Goal: Information Seeking & Learning: Learn about a topic

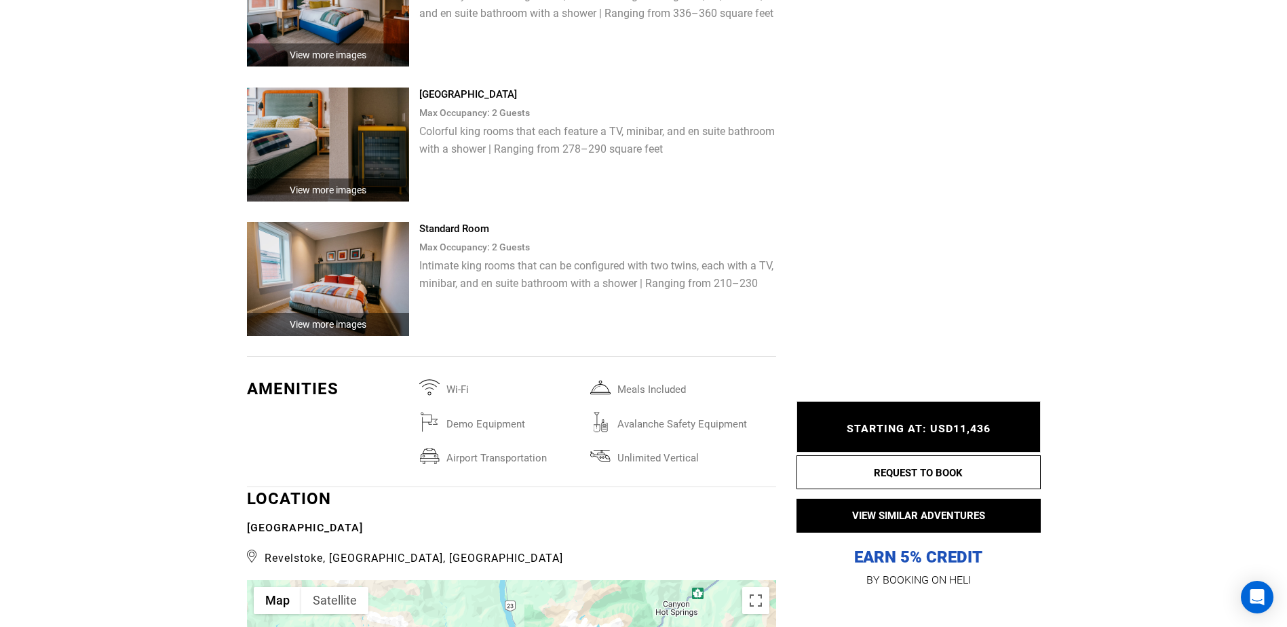
scroll to position [3188, 0]
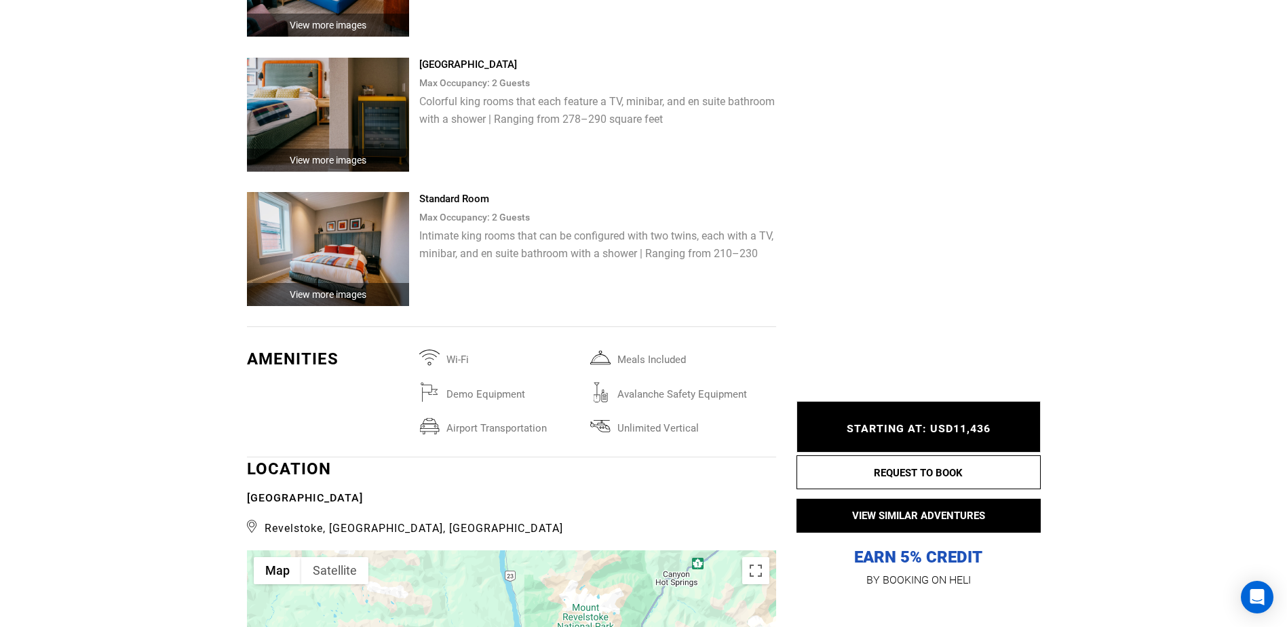
click at [348, 239] on img at bounding box center [328, 249] width 163 height 114
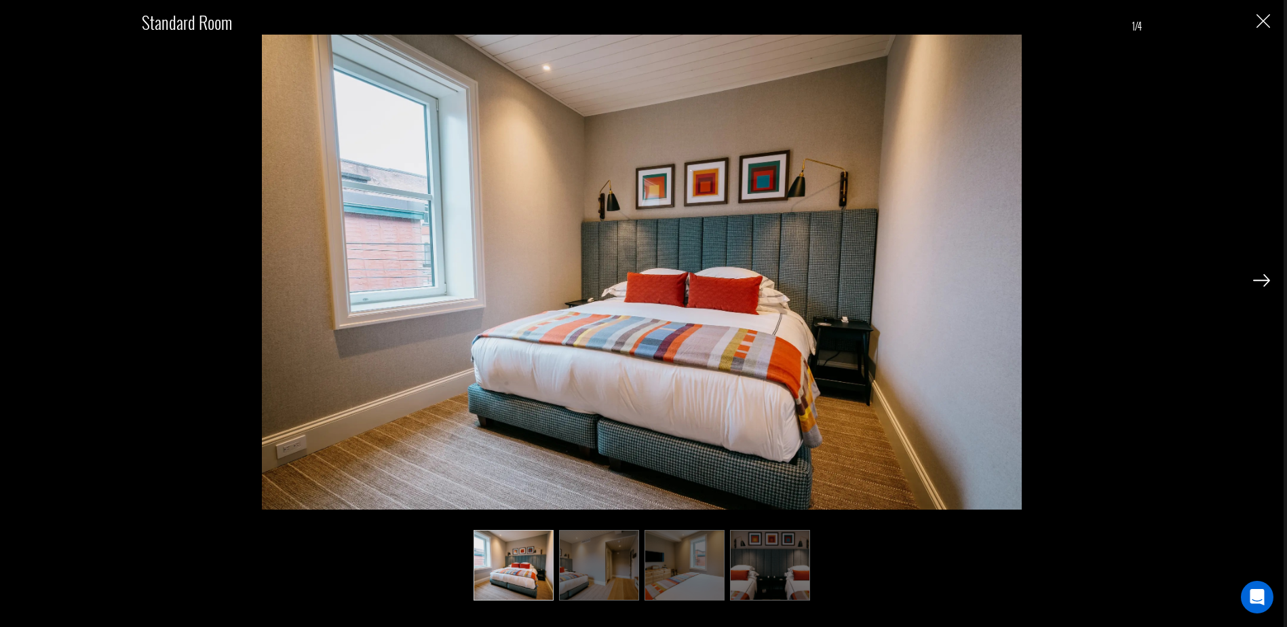
click at [1256, 281] on img at bounding box center [1261, 280] width 17 height 12
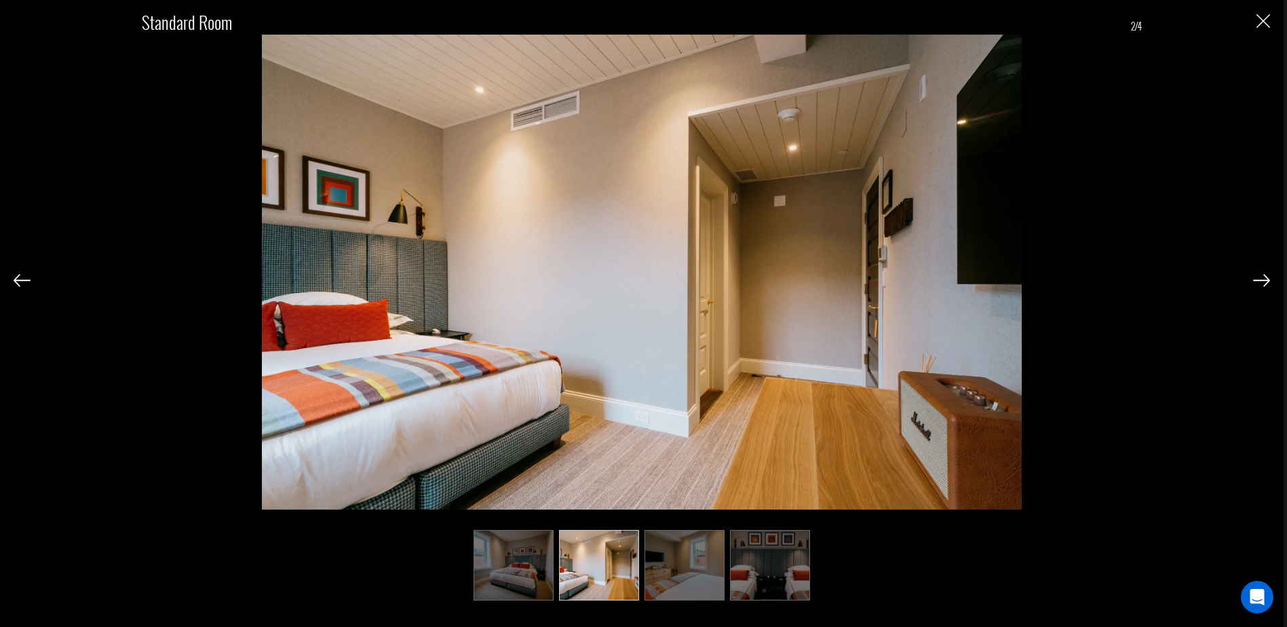
click at [1252, 279] on div "Standard Room 2/4" at bounding box center [642, 298] width 1256 height 596
click at [1265, 279] on img at bounding box center [1261, 280] width 17 height 12
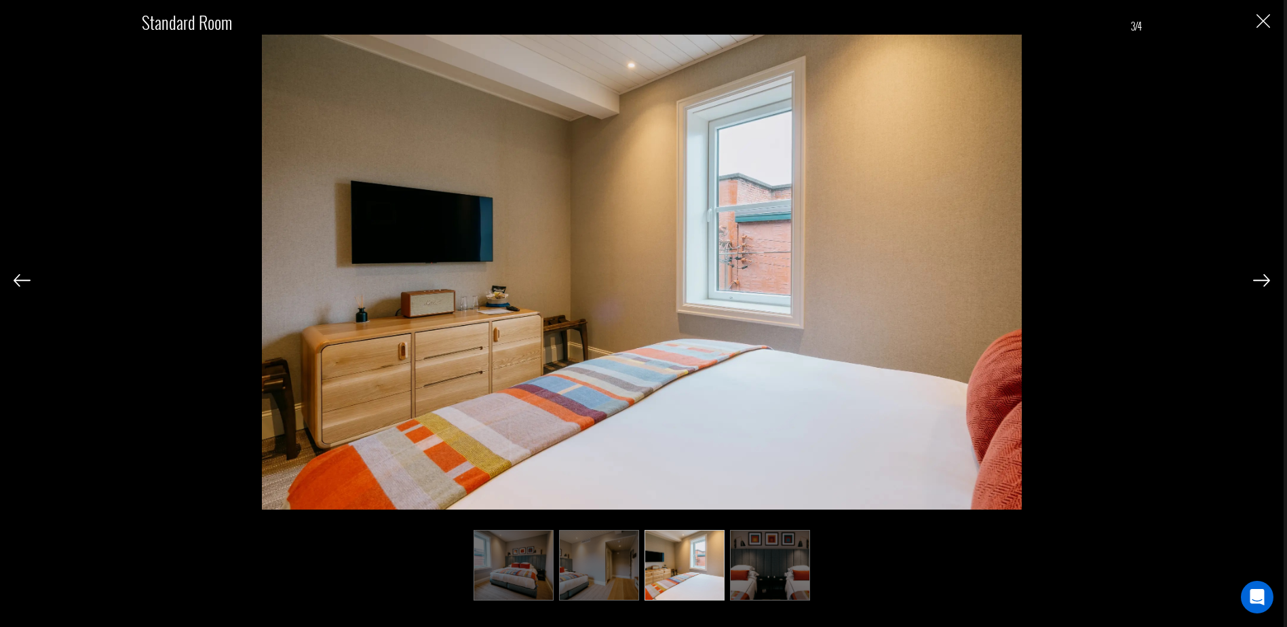
click at [1264, 279] on img at bounding box center [1261, 280] width 17 height 12
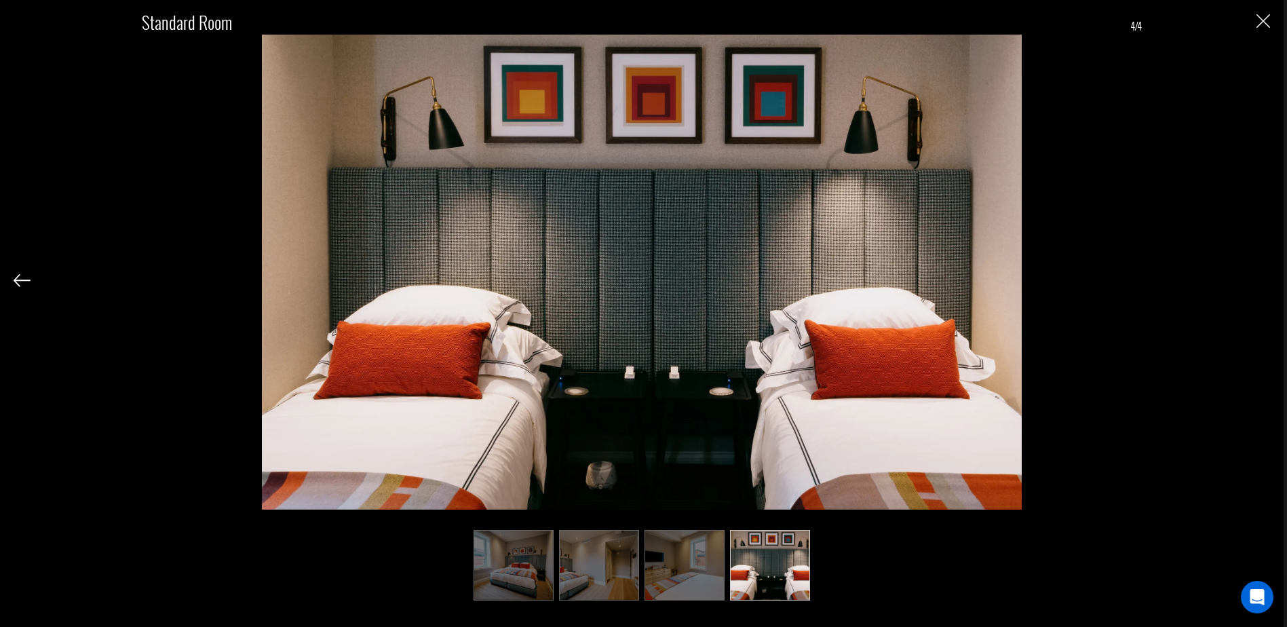
click at [1262, 279] on div "Standard Room 4/4" at bounding box center [642, 298] width 1256 height 596
click at [1259, 19] on img "Close" at bounding box center [1263, 21] width 14 height 14
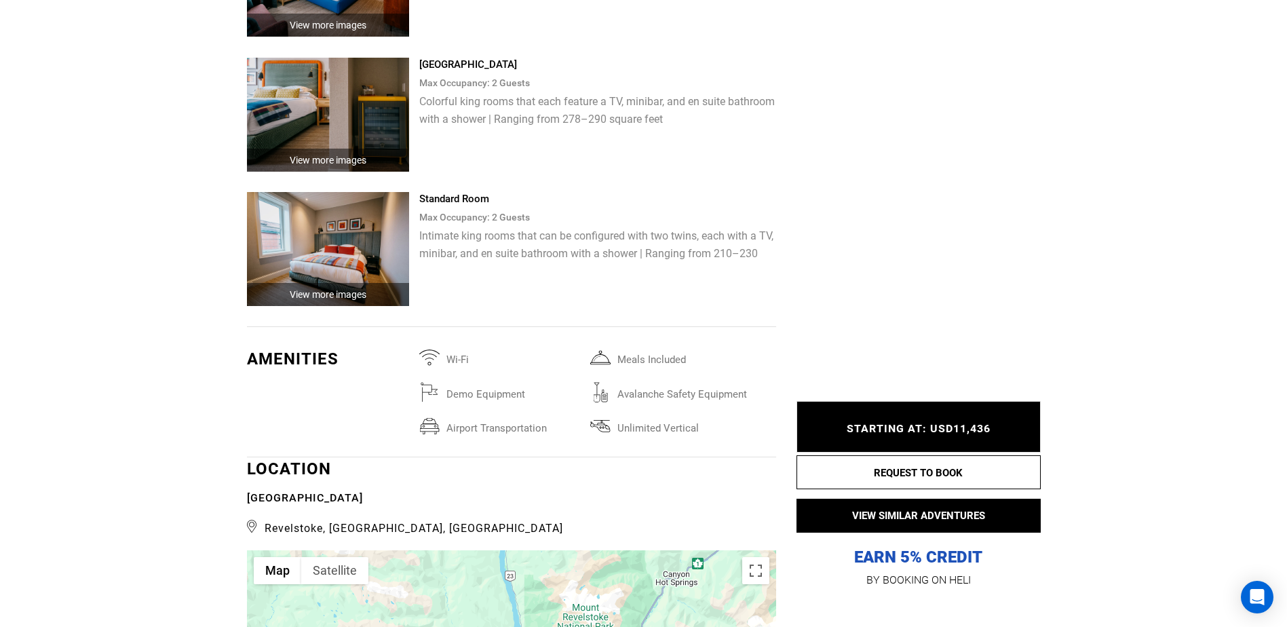
click at [342, 92] on img at bounding box center [328, 115] width 163 height 114
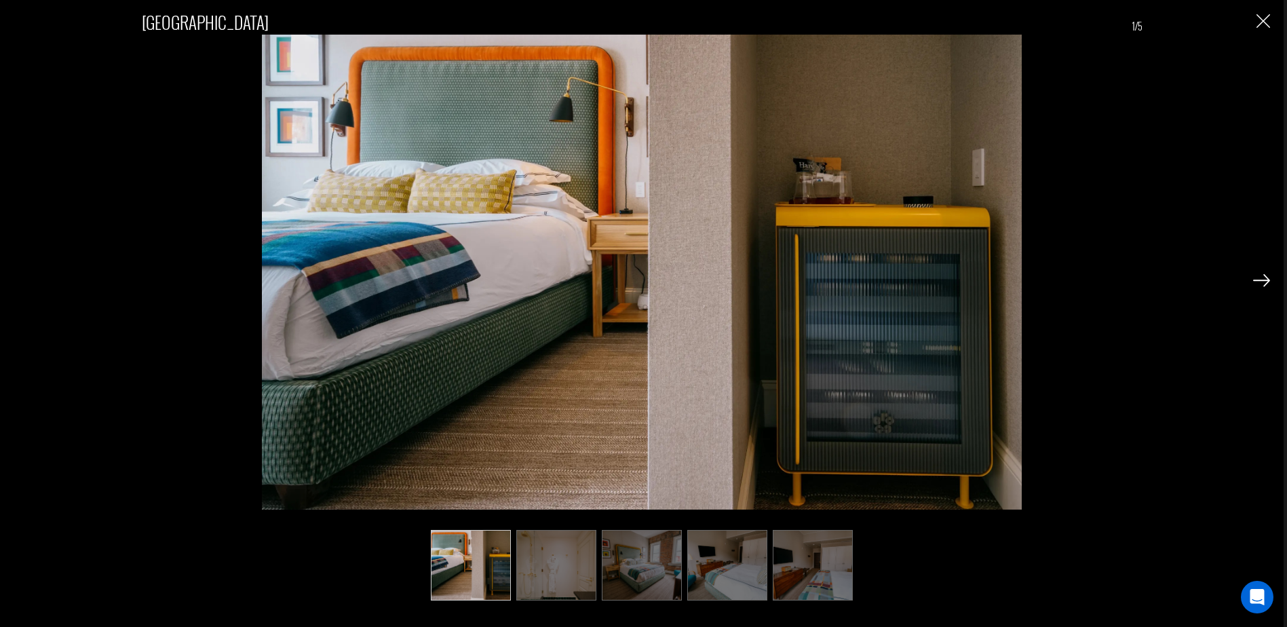
click at [1262, 282] on img at bounding box center [1261, 280] width 17 height 12
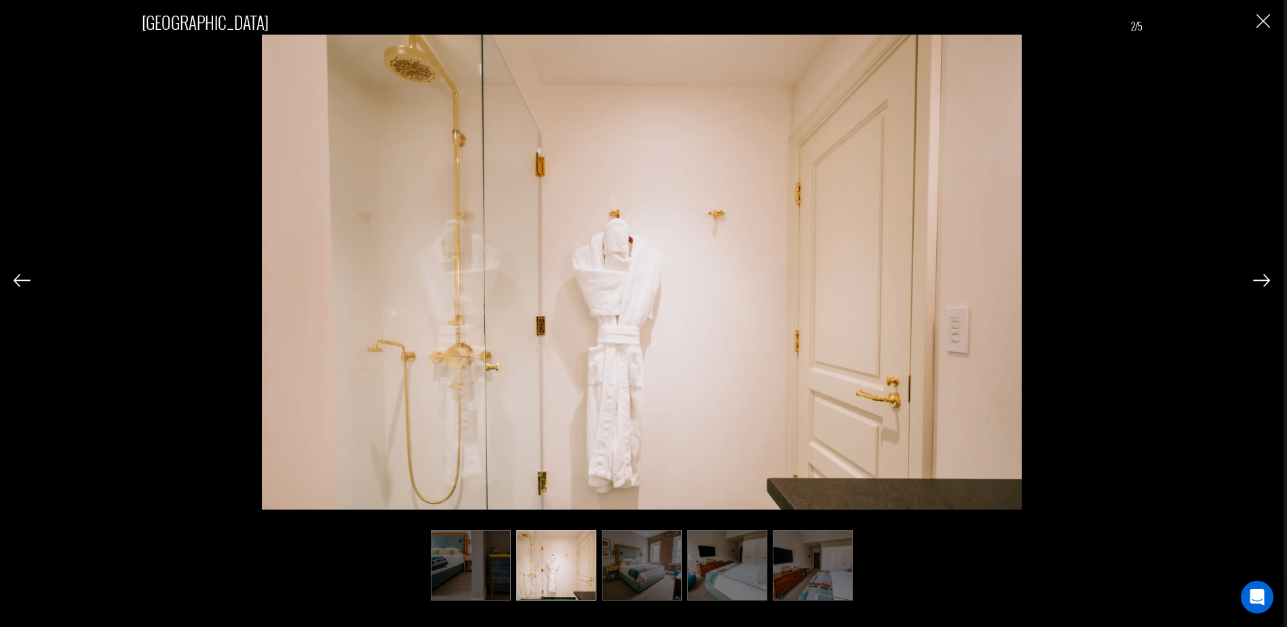
click at [1262, 281] on img at bounding box center [1261, 280] width 17 height 12
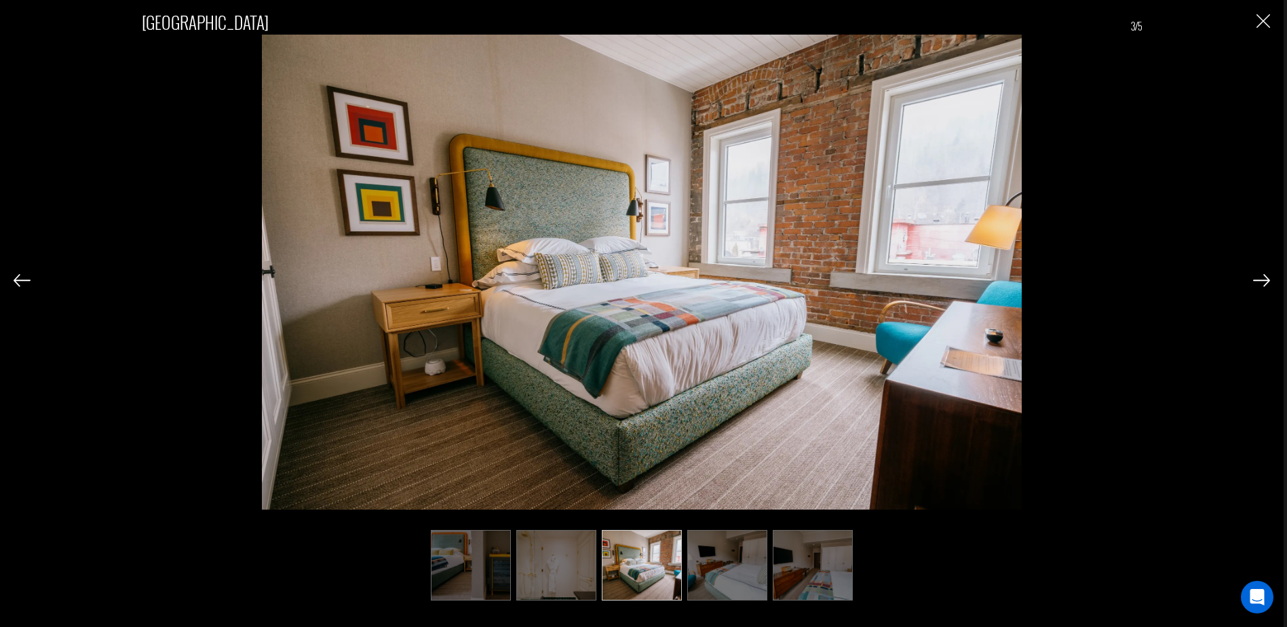
click at [1262, 281] on img at bounding box center [1261, 280] width 17 height 12
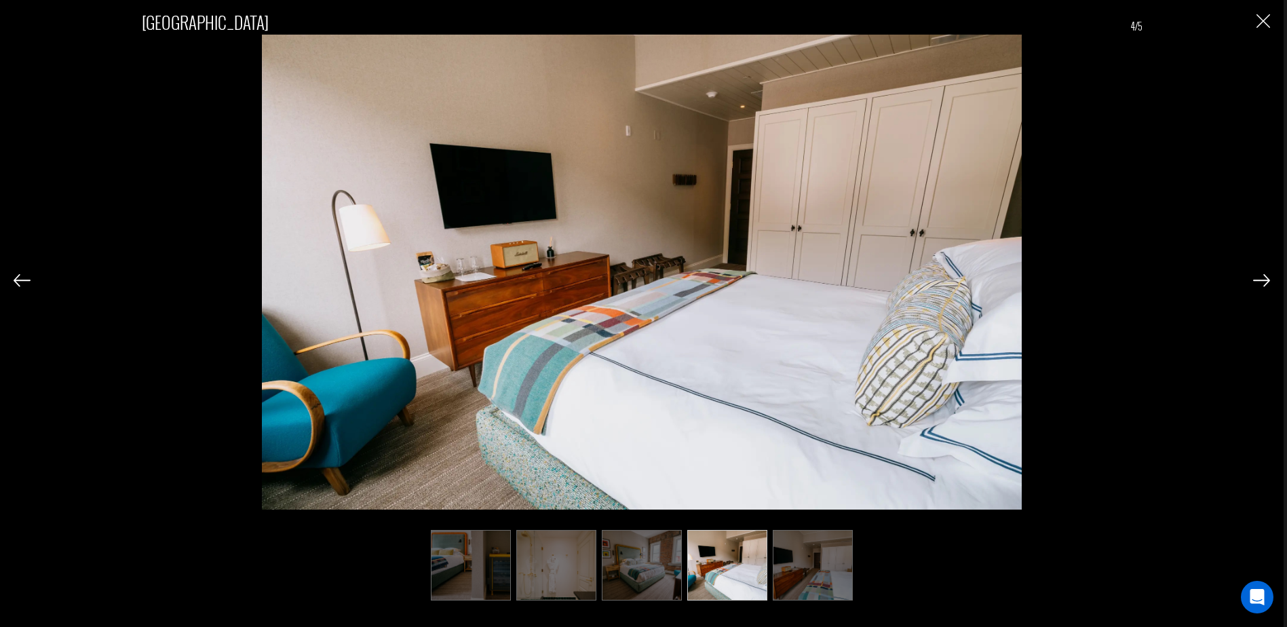
click at [1262, 280] on img at bounding box center [1261, 280] width 17 height 12
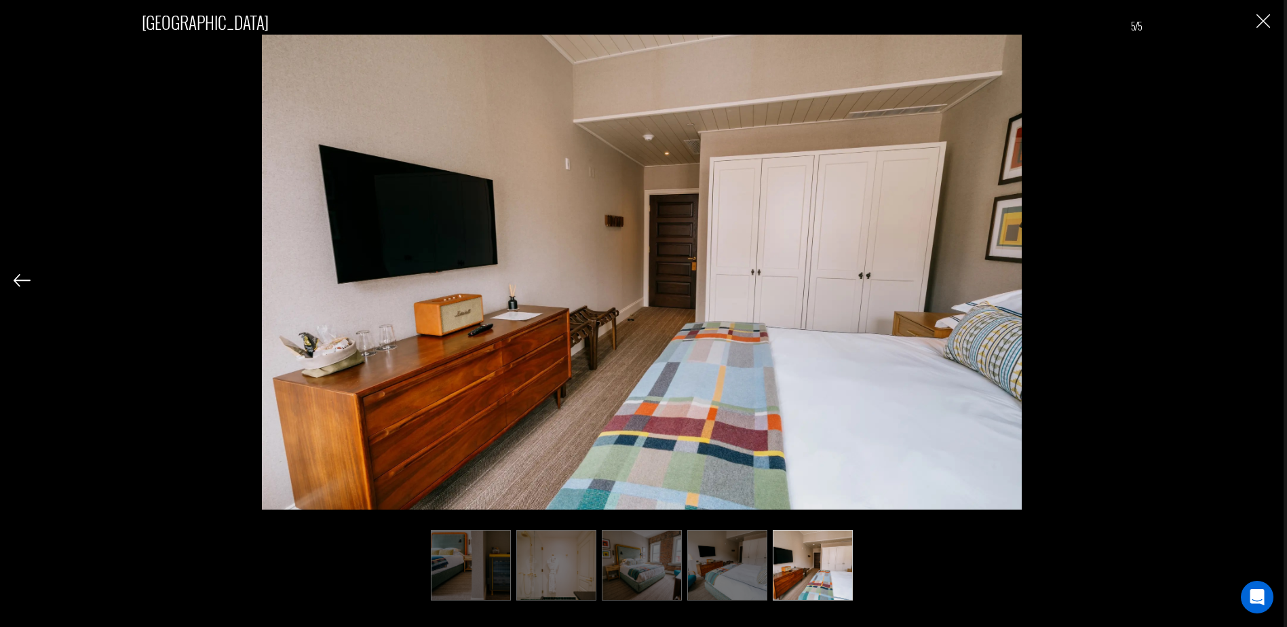
click at [1262, 279] on div "King Room 5/5" at bounding box center [642, 298] width 1256 height 596
click at [1262, 28] on img "Close" at bounding box center [1263, 21] width 14 height 14
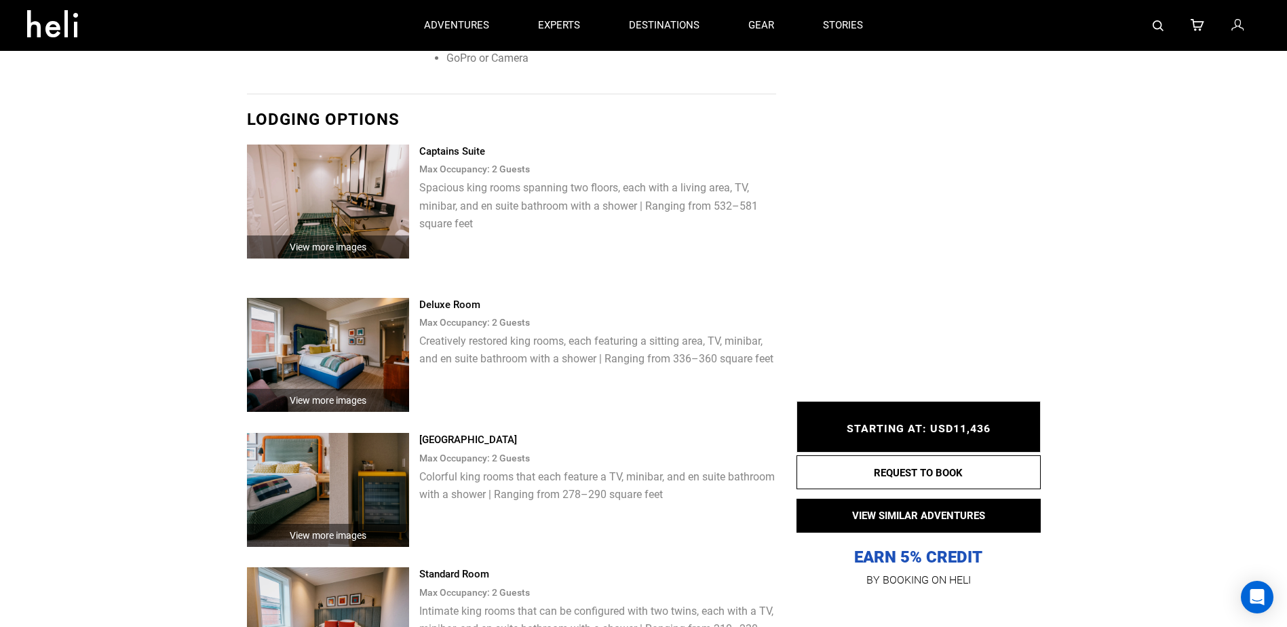
scroll to position [2713, 0]
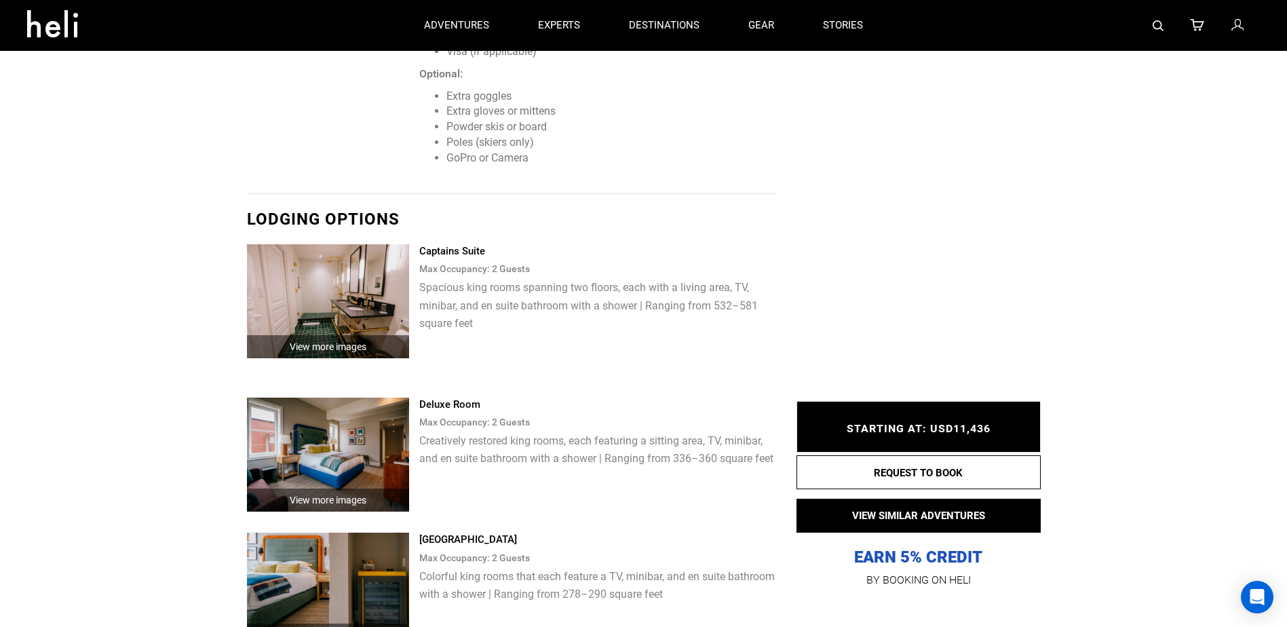
click at [345, 292] on img at bounding box center [328, 301] width 163 height 114
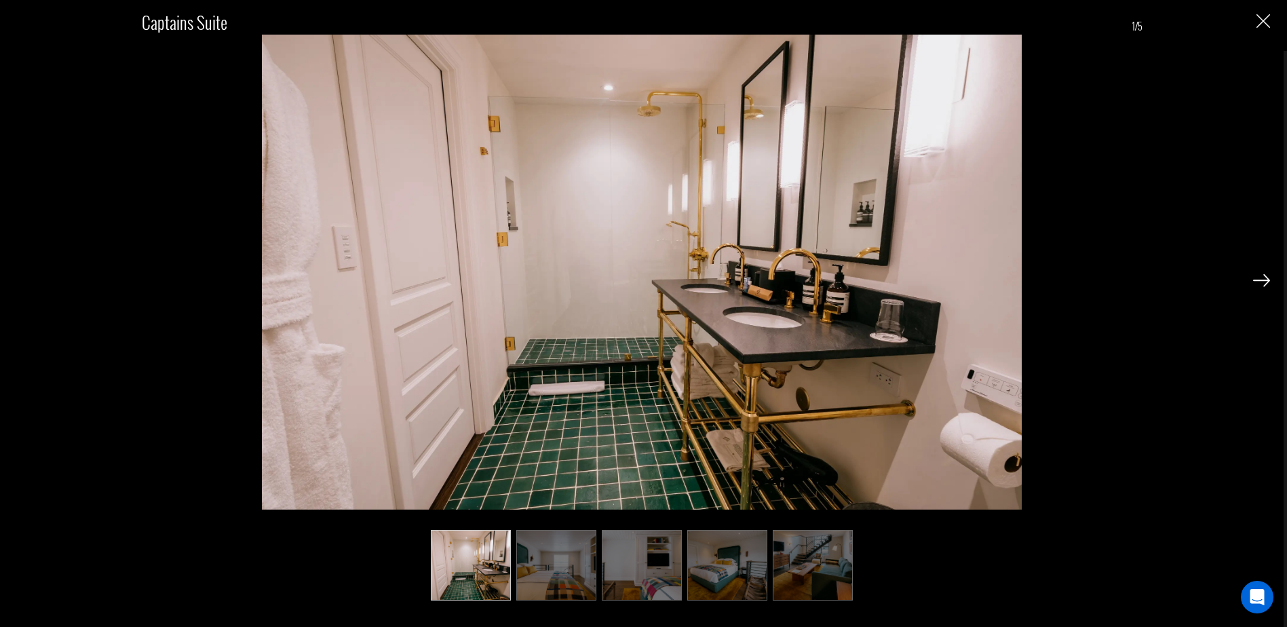
click at [1258, 279] on img at bounding box center [1261, 280] width 17 height 12
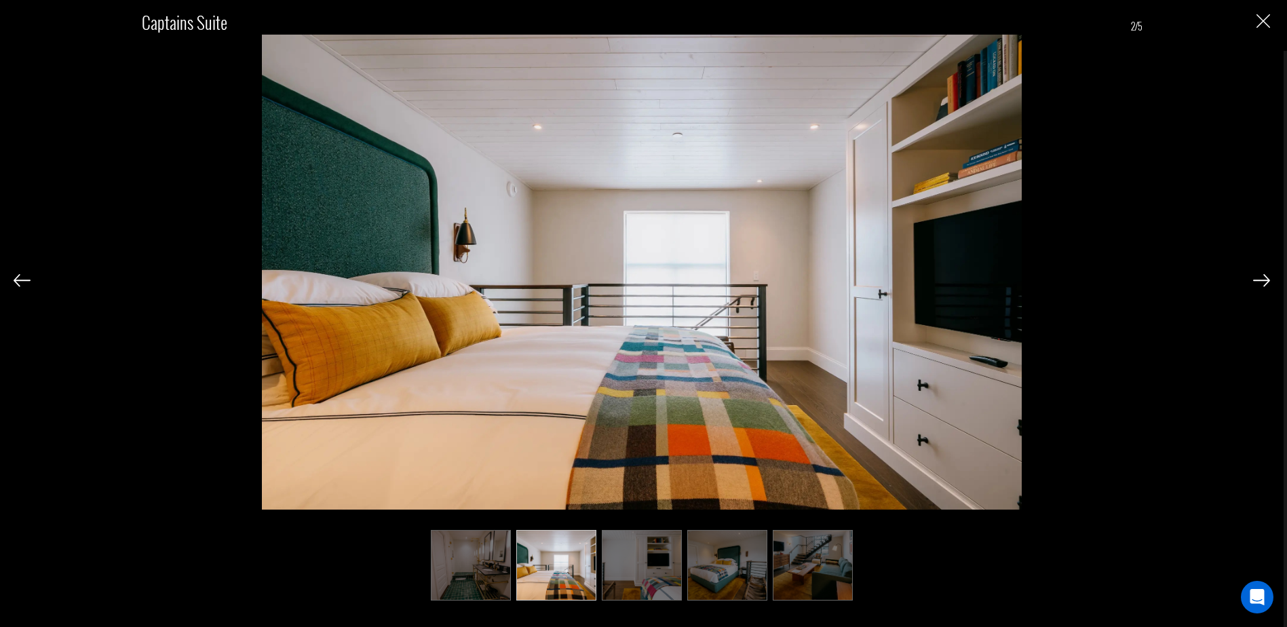
click at [1258, 278] on img at bounding box center [1261, 280] width 17 height 12
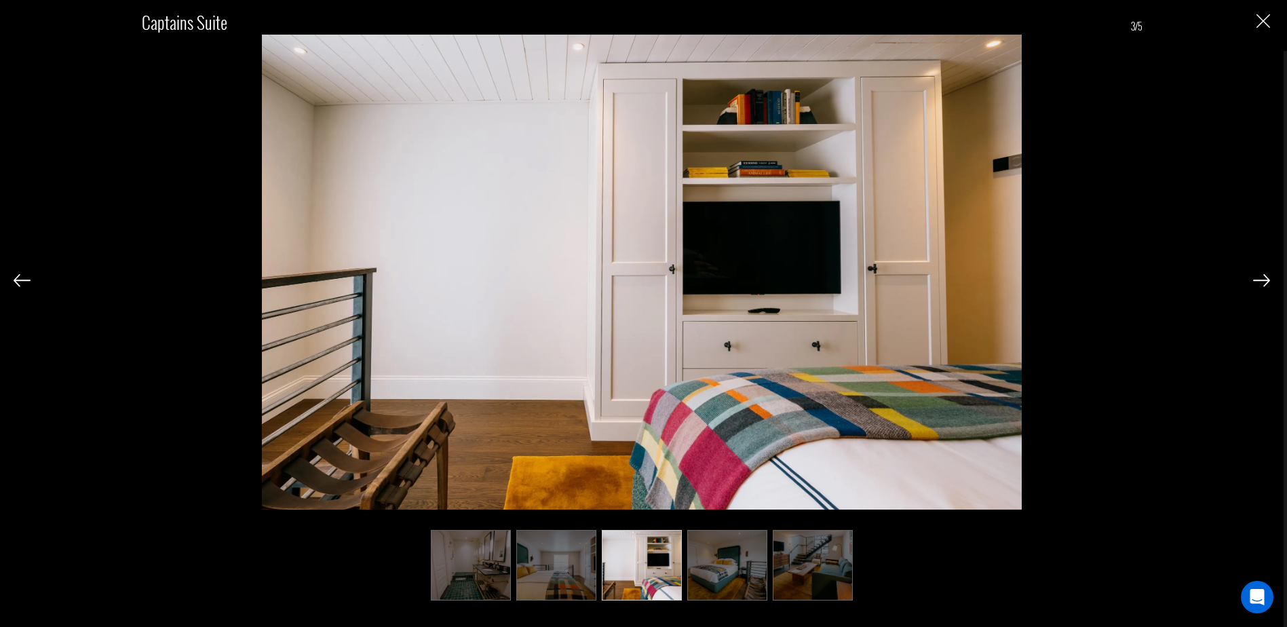
click at [1258, 278] on img at bounding box center [1261, 280] width 17 height 12
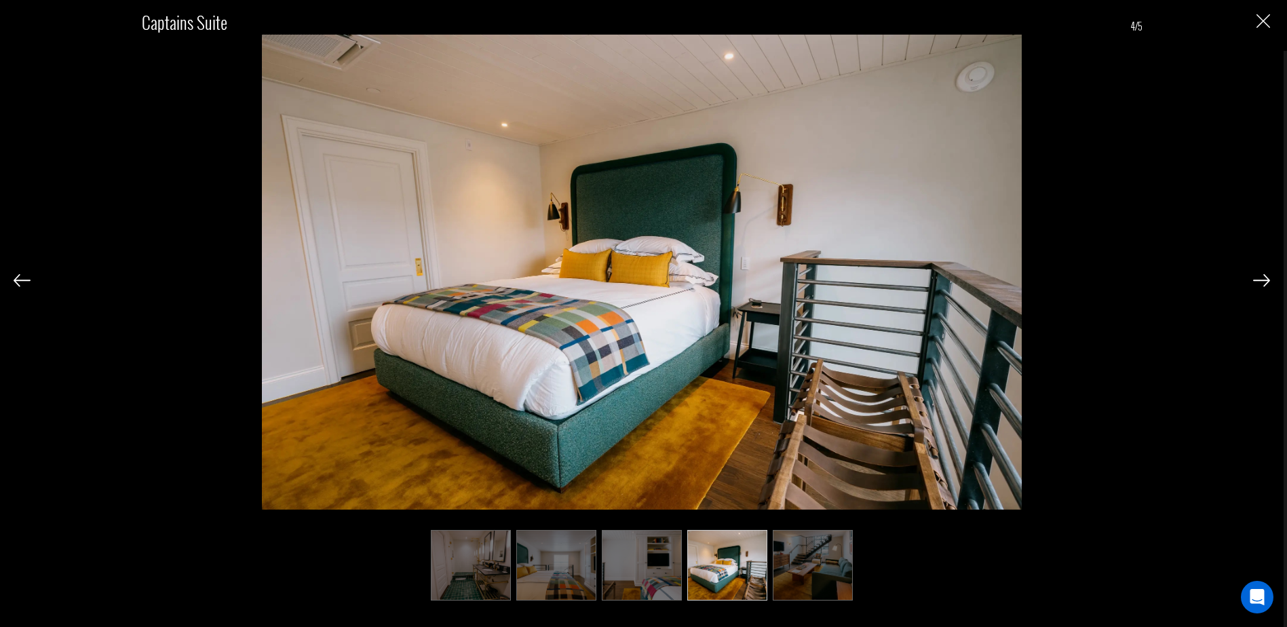
click at [1258, 278] on img at bounding box center [1261, 280] width 17 height 12
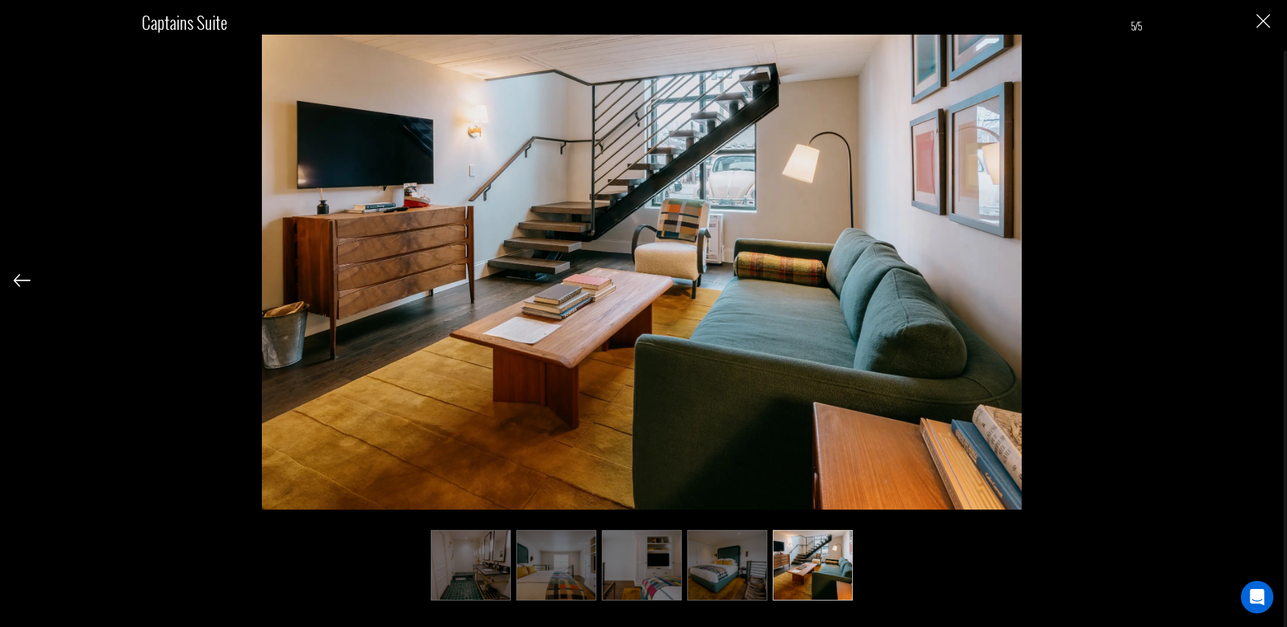
click at [1258, 277] on div "Captains Suite 5/5" at bounding box center [642, 298] width 1256 height 596
click at [1256, 25] on img "Close" at bounding box center [1263, 21] width 14 height 14
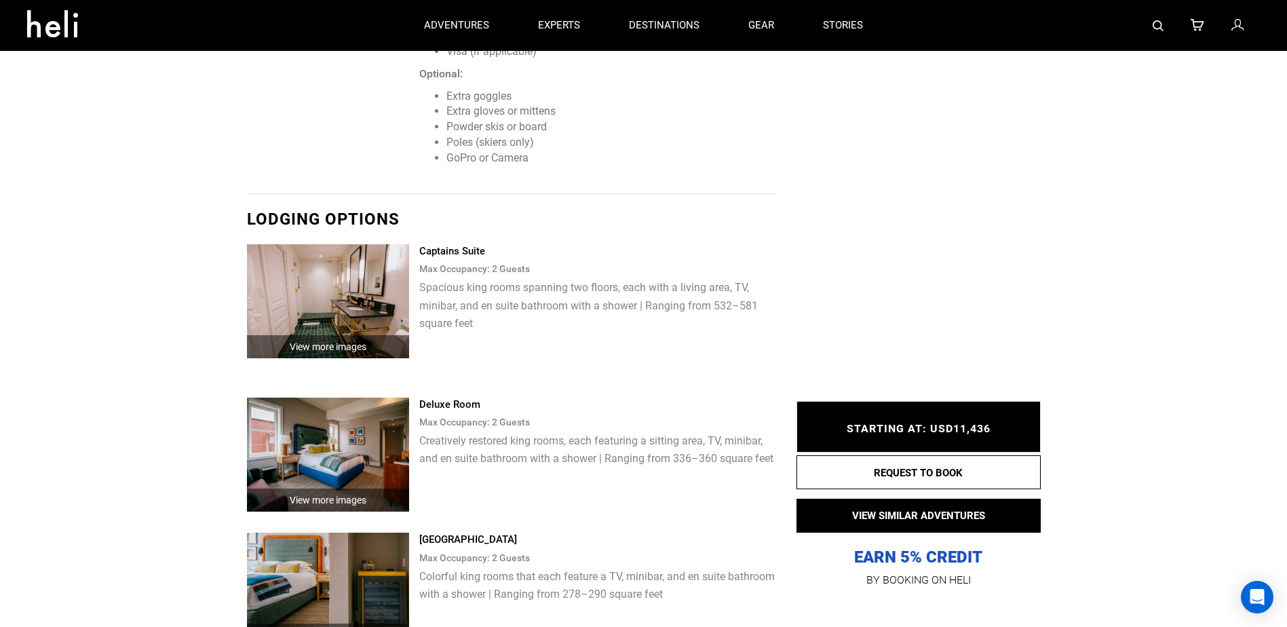
click at [306, 451] on img at bounding box center [328, 455] width 163 height 114
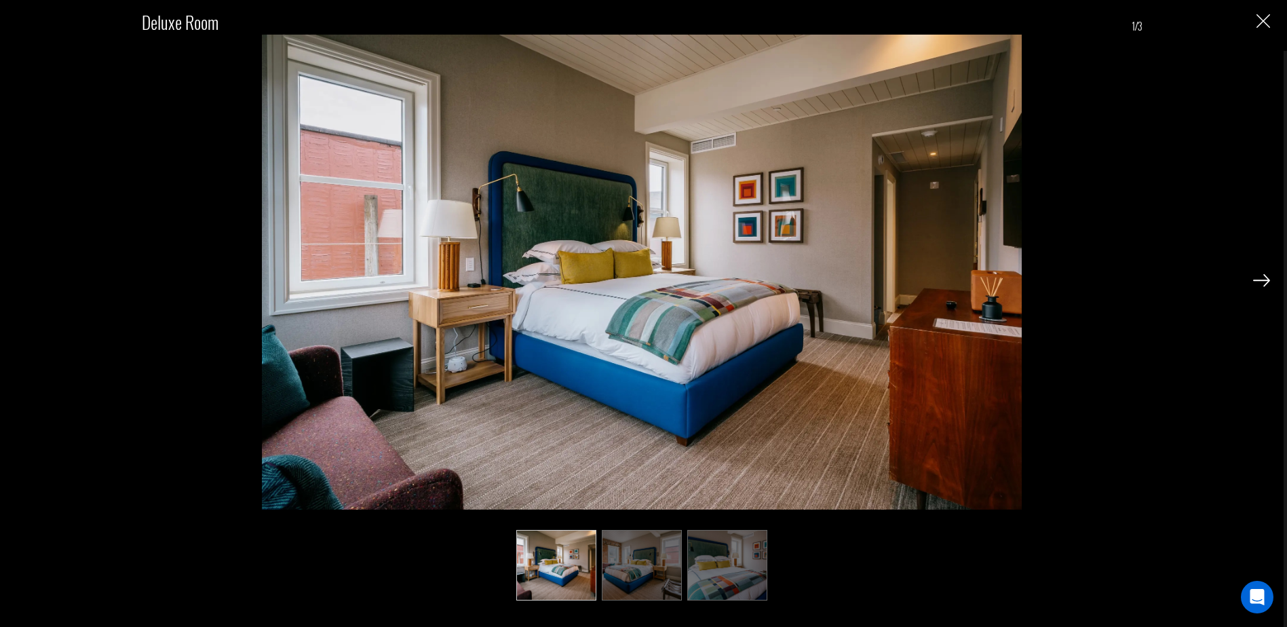
click at [1262, 280] on img at bounding box center [1261, 280] width 17 height 12
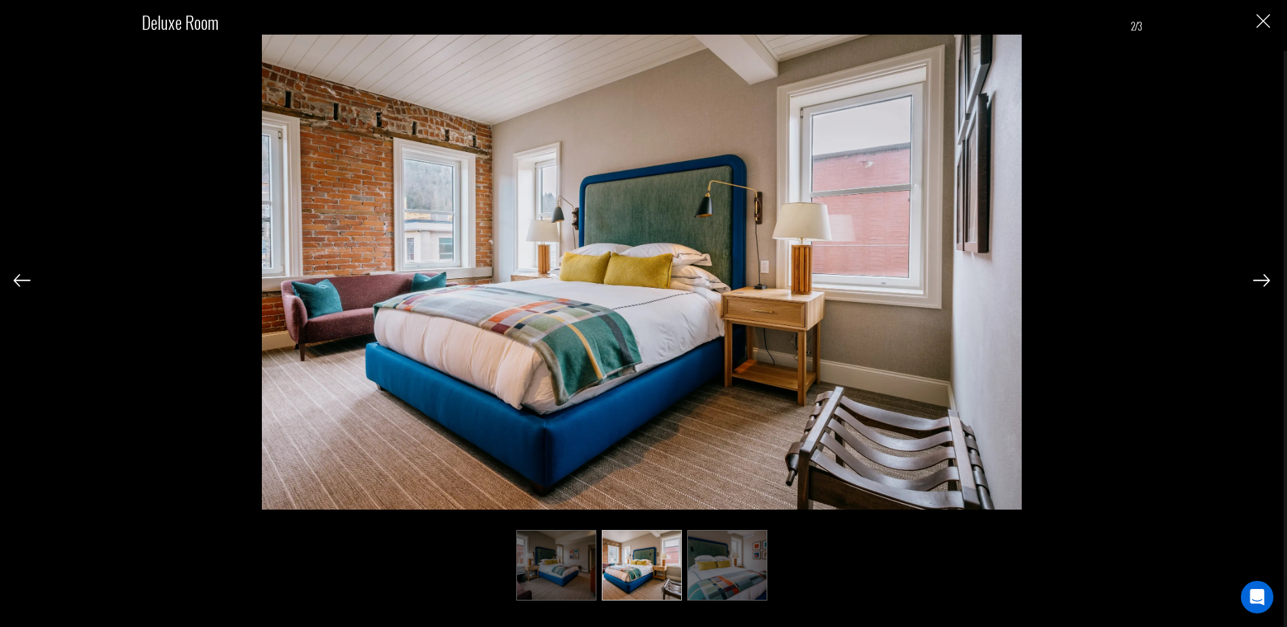
click at [1261, 277] on img at bounding box center [1261, 280] width 17 height 12
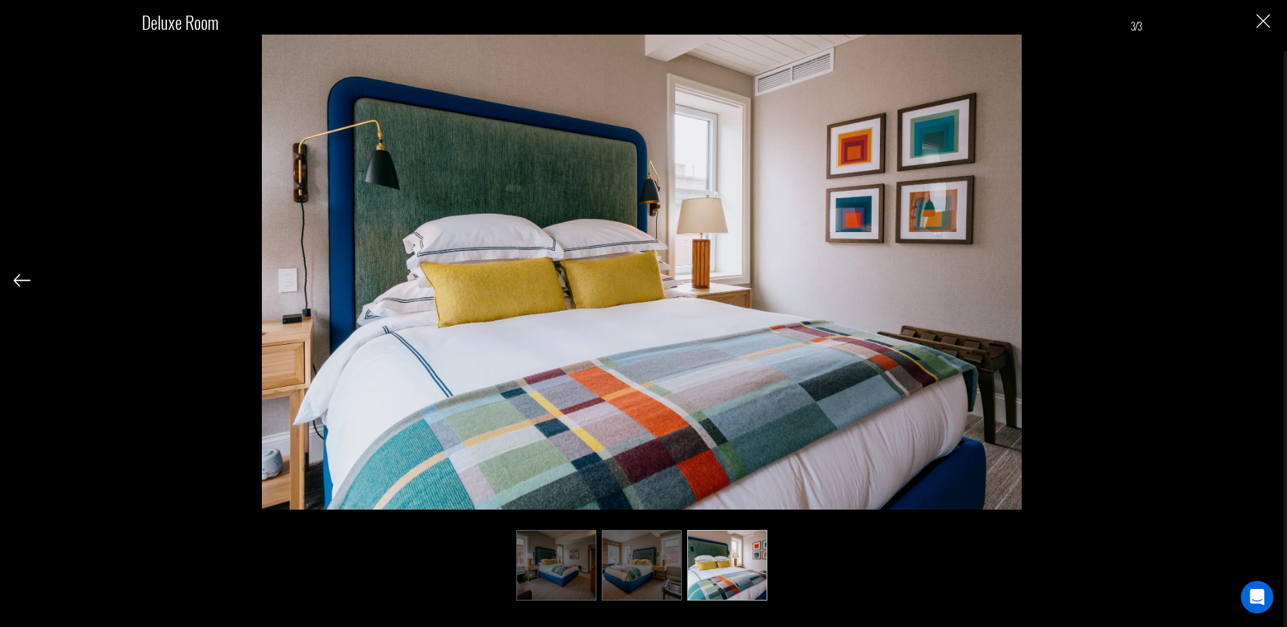
click at [1261, 277] on div "Deluxe Room 3/3" at bounding box center [642, 298] width 1256 height 596
click at [1265, 20] on img "Close" at bounding box center [1263, 21] width 14 height 14
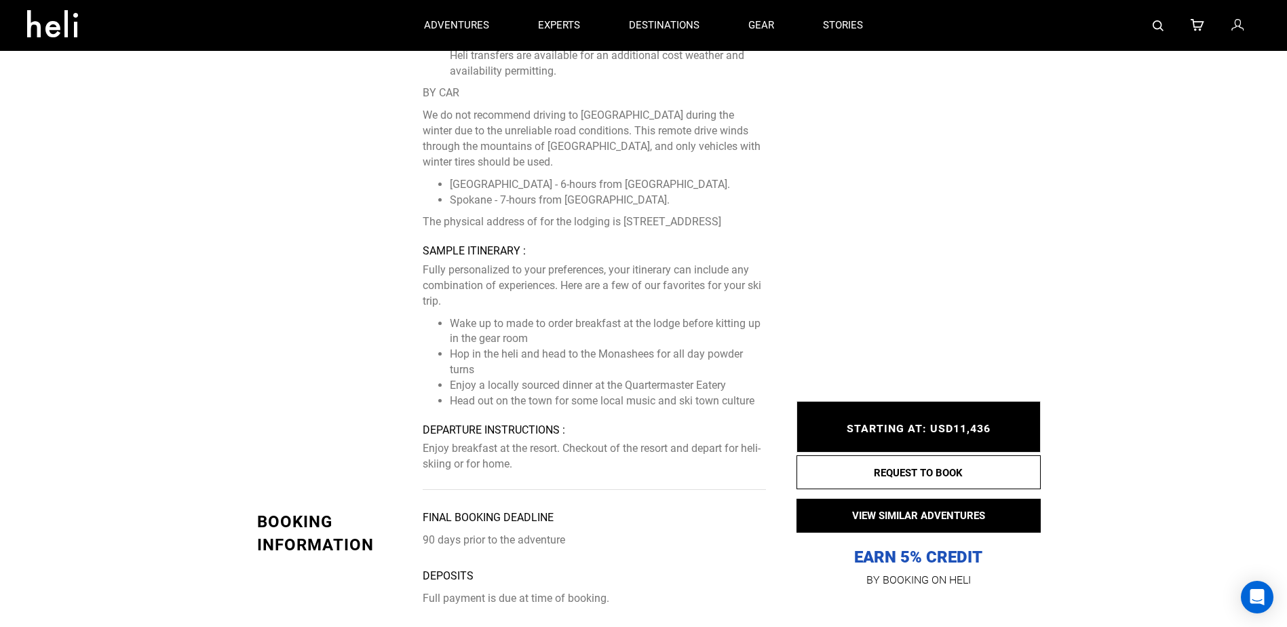
scroll to position [4138, 0]
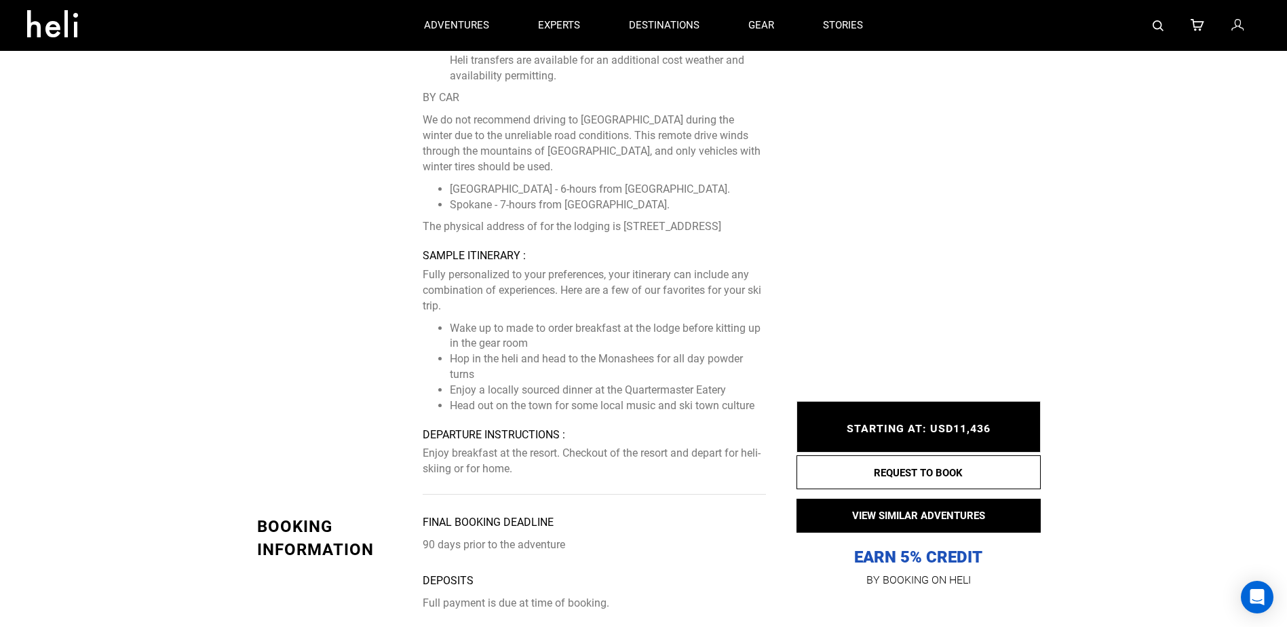
drag, startPoint x: 626, startPoint y: 211, endPoint x: 538, endPoint y: 223, distance: 89.0
click at [539, 223] on p "The physical address of for the lodging is [STREET_ADDRESS]" at bounding box center [594, 227] width 343 height 16
drag, startPoint x: 538, startPoint y: 223, endPoint x: 502, endPoint y: 227, distance: 36.1
copy p "[STREET_ADDRESS]"
drag, startPoint x: 509, startPoint y: 227, endPoint x: 297, endPoint y: 260, distance: 214.8
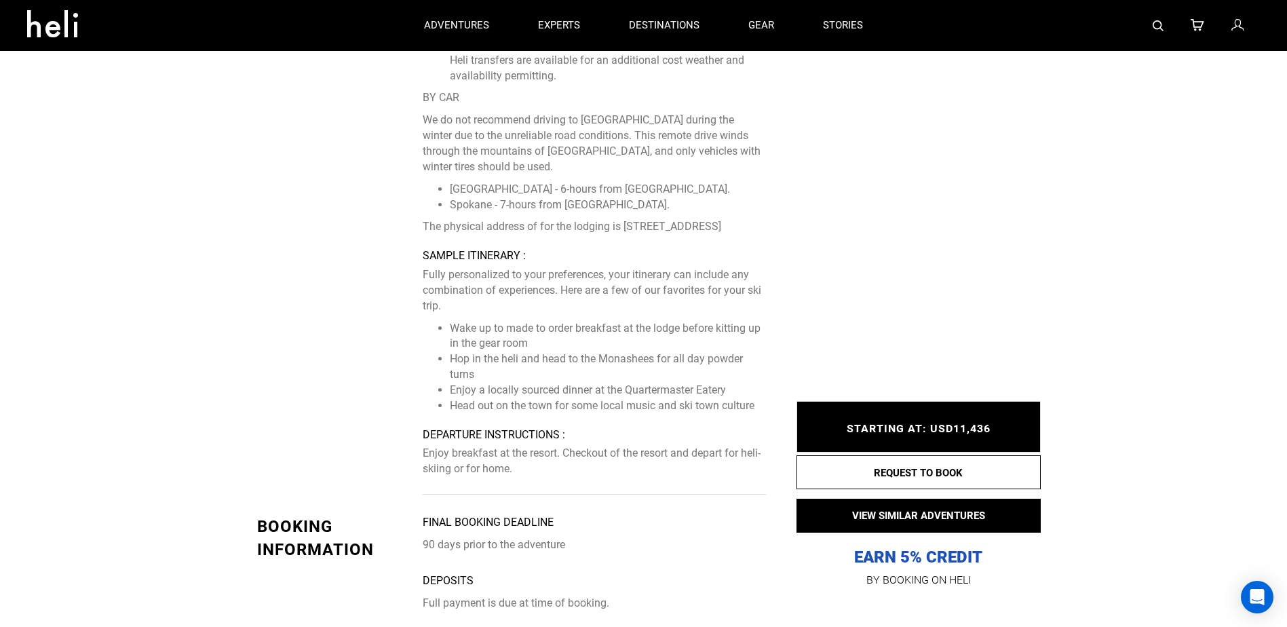
click at [296, 260] on div "Itinerary Recommended Airport(s) : [GEOGRAPHIC_DATA] [GEOGRAPHIC_DATA] Arrival …" at bounding box center [511, 200] width 529 height 589
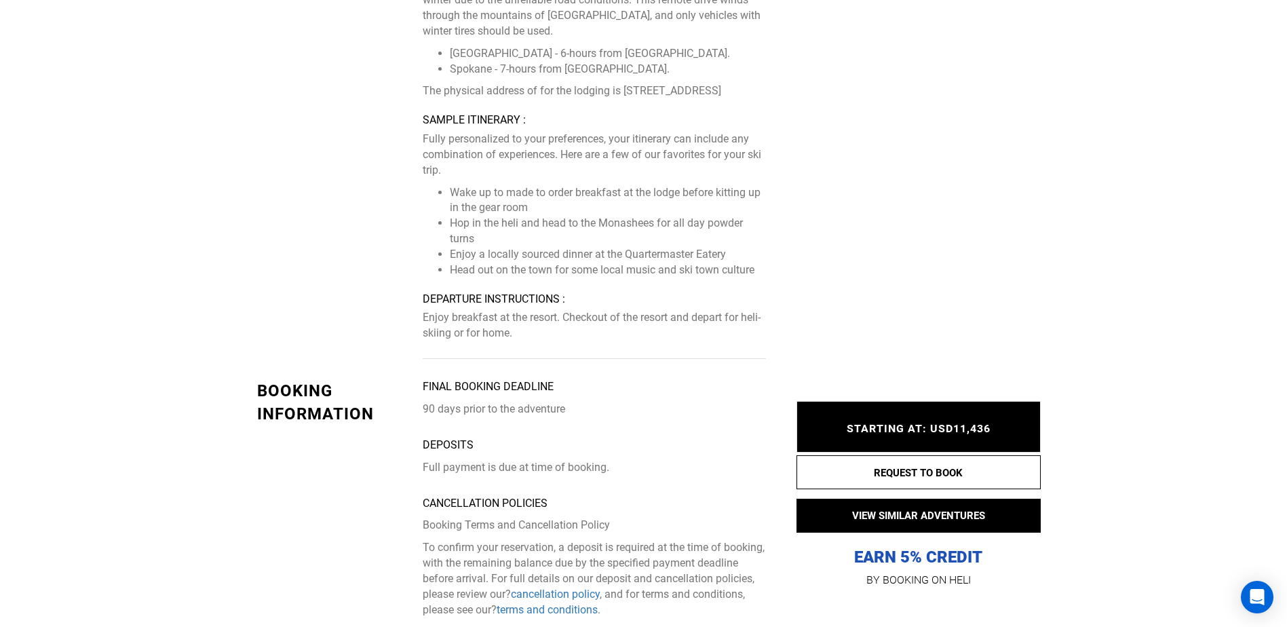
scroll to position [4341, 0]
